Goal: Task Accomplishment & Management: Manage account settings

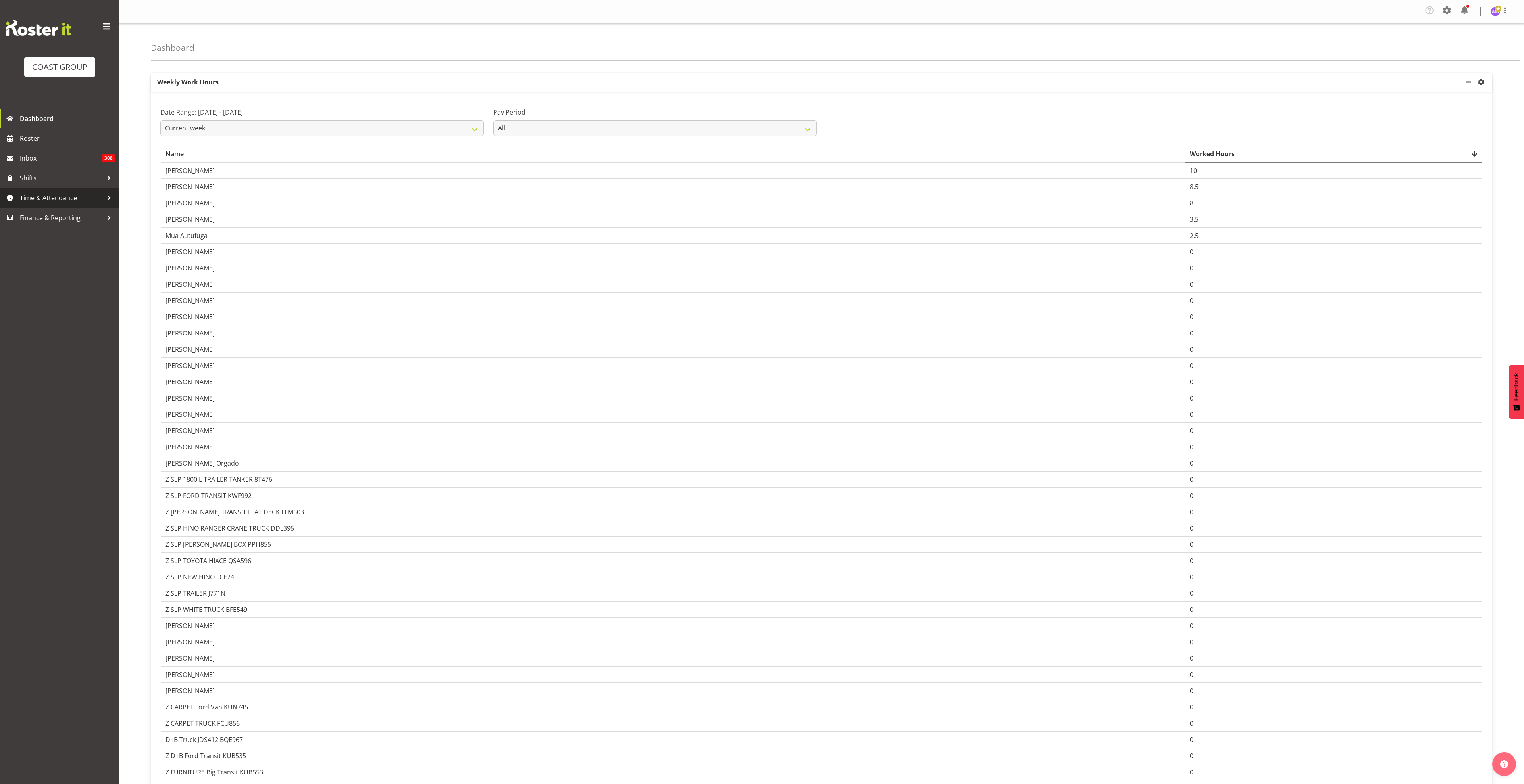
click at [59, 196] on span "Time & Attendance" at bounding box center [62, 198] width 83 height 12
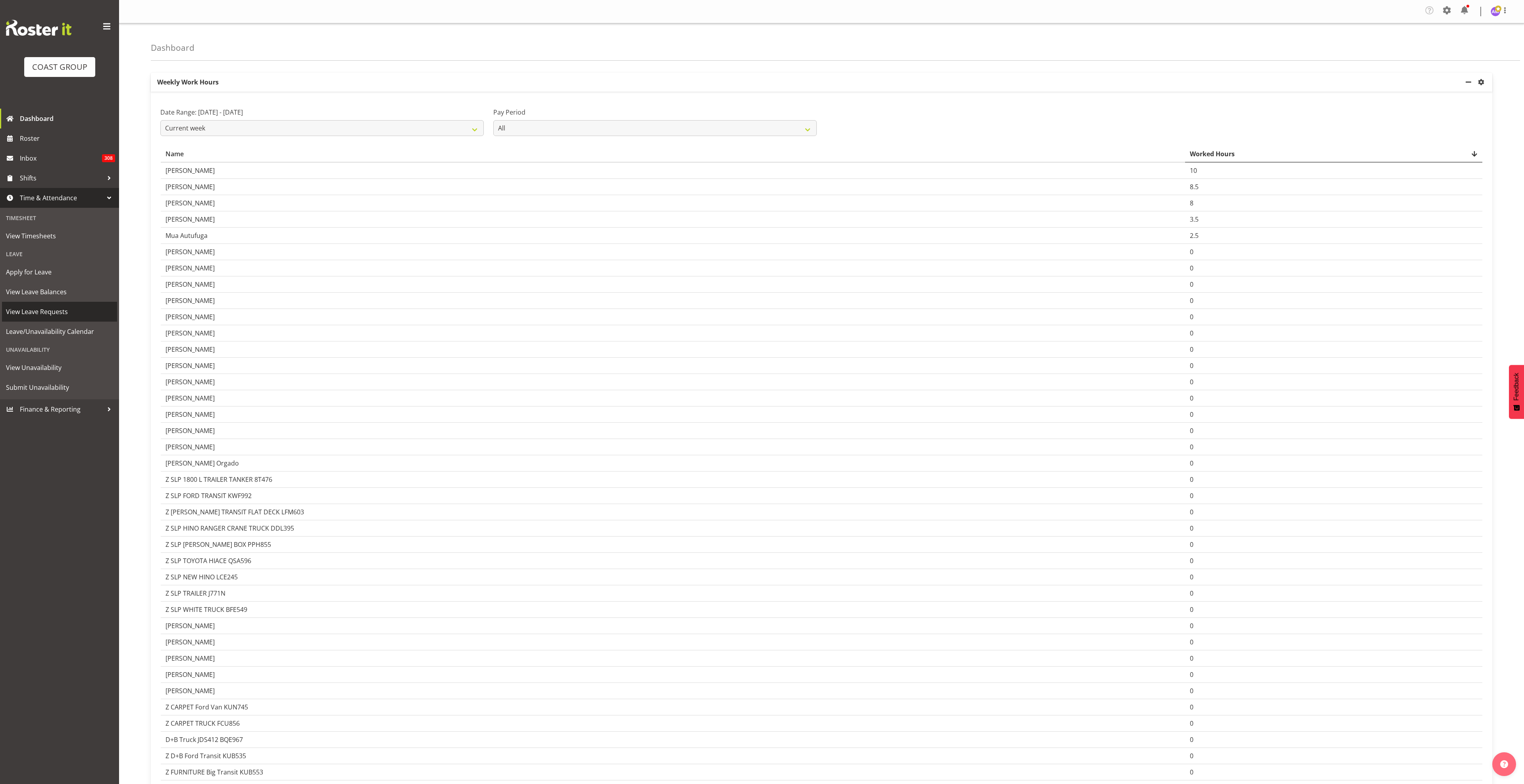
click at [62, 311] on span "View Leave Requests" at bounding box center [59, 312] width 107 height 12
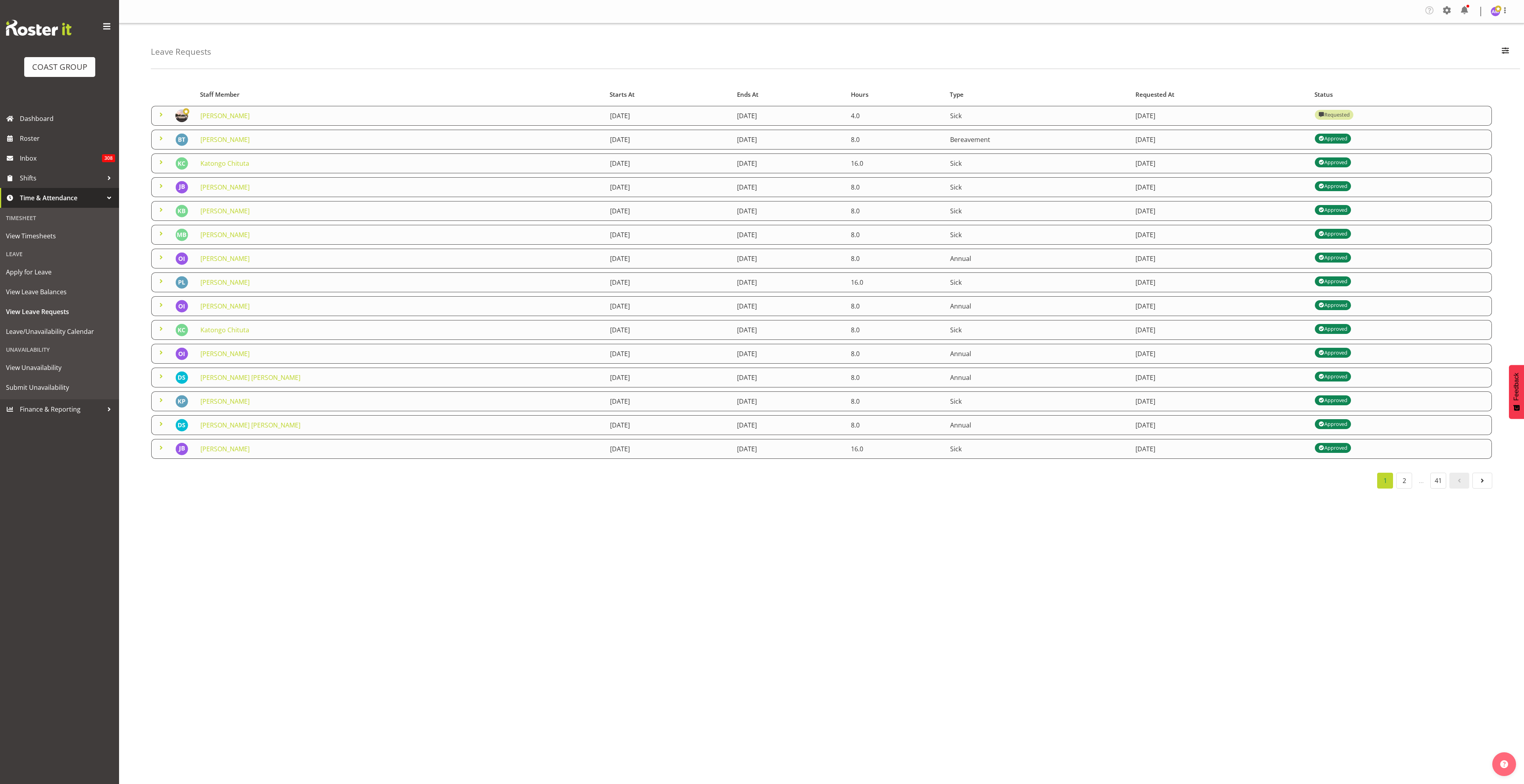
click at [163, 114] on span at bounding box center [161, 115] width 9 height 9
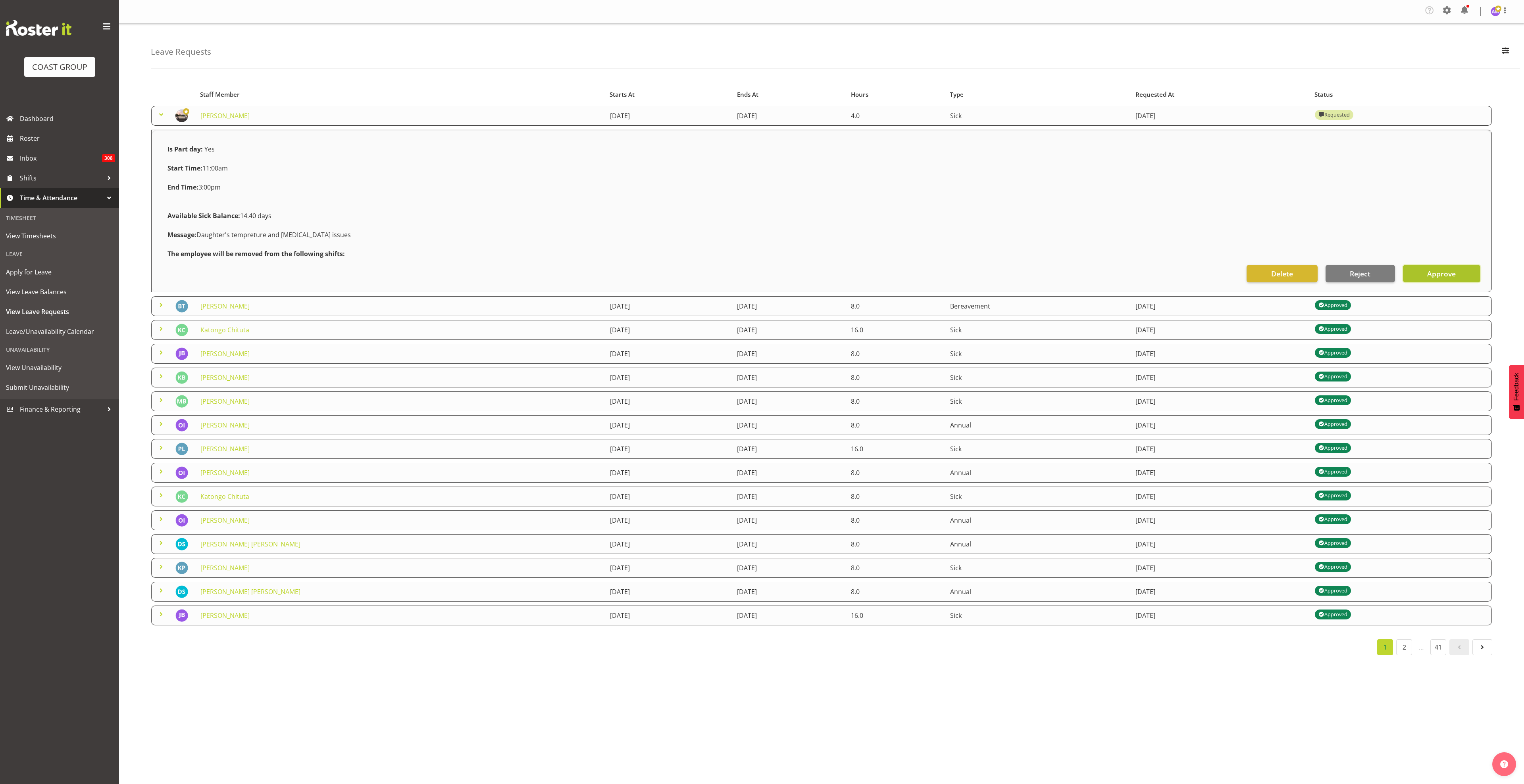
click at [1435, 271] on span "Approve" at bounding box center [1441, 273] width 28 height 10
